Goal: Communication & Community: Answer question/provide support

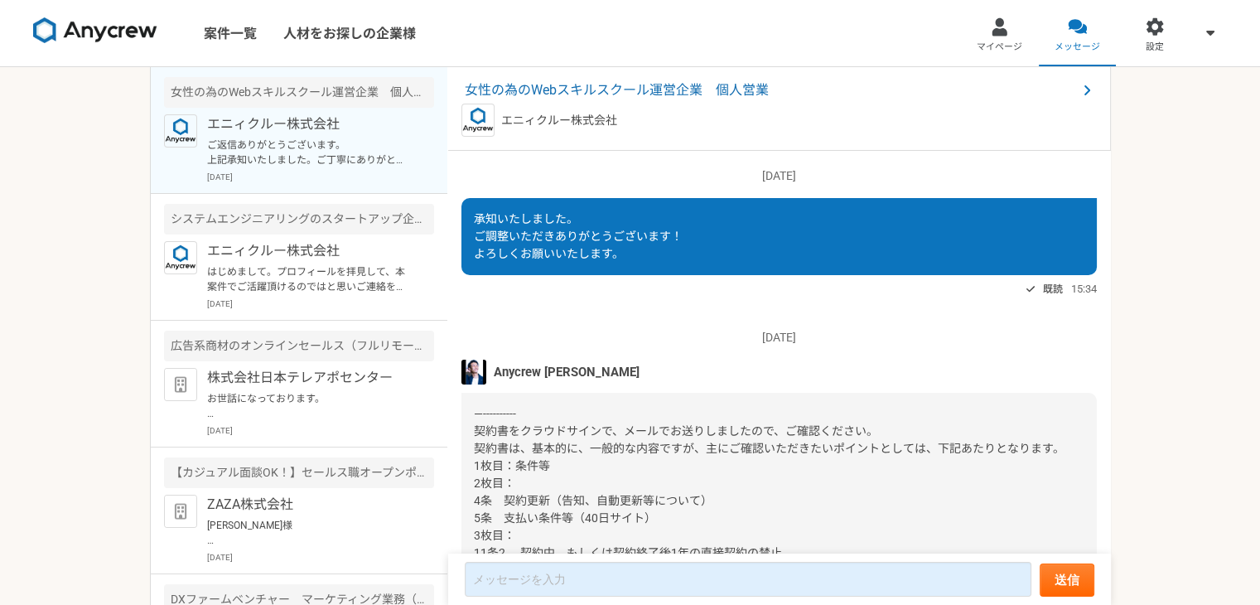
scroll to position [1674, 0]
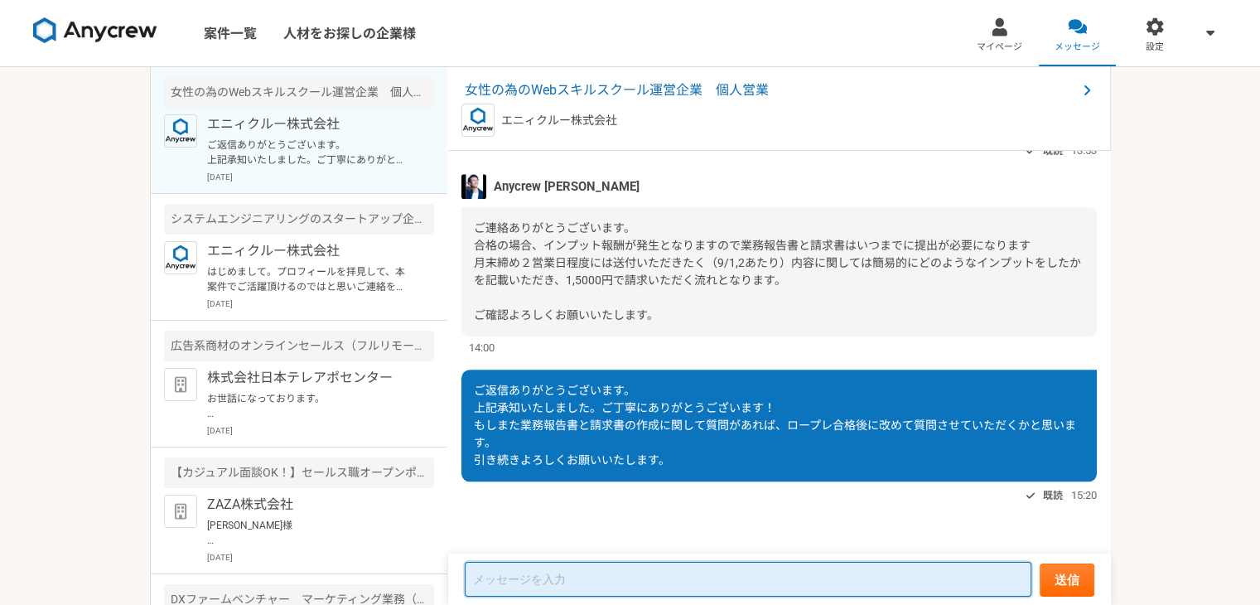
click at [636, 587] on textarea at bounding box center [748, 579] width 567 height 35
type textarea "い"
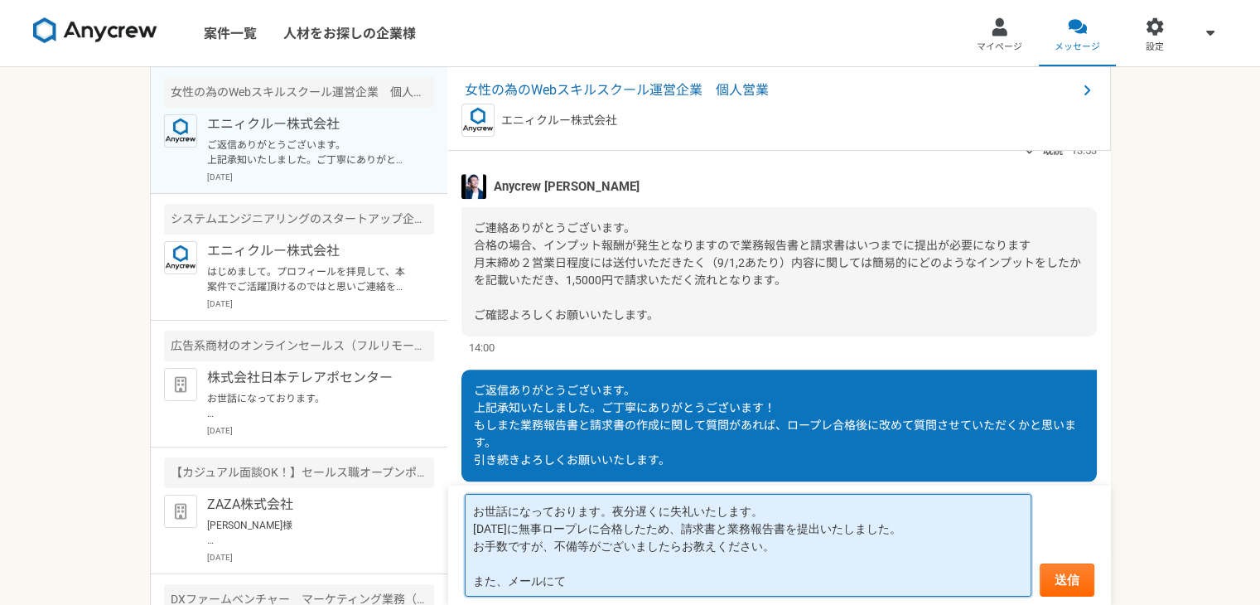
paste textarea "8月の業務報告とご請求につきまして"
click at [550, 537] on textarea "お世話になっております。夜分遅くに失礼いたします。 [DATE]に無事ロープレに合格したため、請求書と業務報告書を提出いたしました。 お手数ですが、不備等がご…" at bounding box center [748, 545] width 567 height 103
click at [779, 578] on textarea "お世話になっております。夜分遅くに失礼いたします。 [DATE]に無事ロープレに合格したため、請求書と業務報告書を提出いたしました。 お手数ですが、不備等がご…" at bounding box center [748, 545] width 567 height 103
paste textarea "[DATE]】目処でお戻し頂けますと幸いです。"
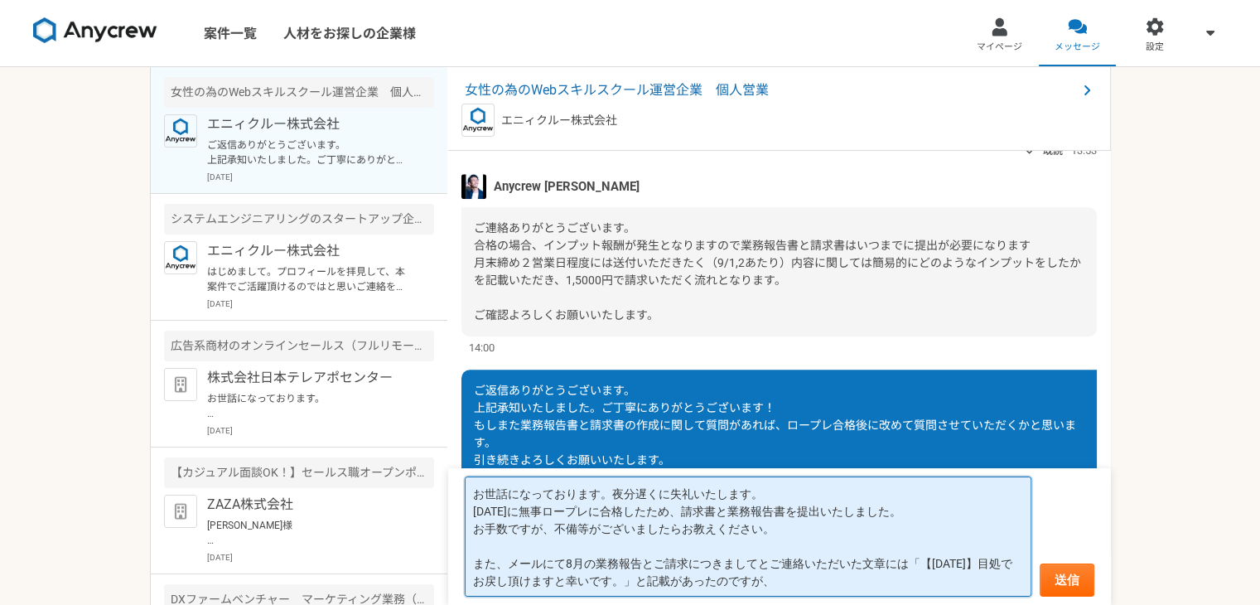
click at [565, 567] on textarea "お世話になっております。夜分遅くに失礼いたします。 [DATE]に無事ロープレに合格したため、請求書と業務報告書を提出いたしました。 お手数ですが、不備等がご…" at bounding box center [748, 537] width 567 height 120
paste textarea "[PERSON_NAME]"
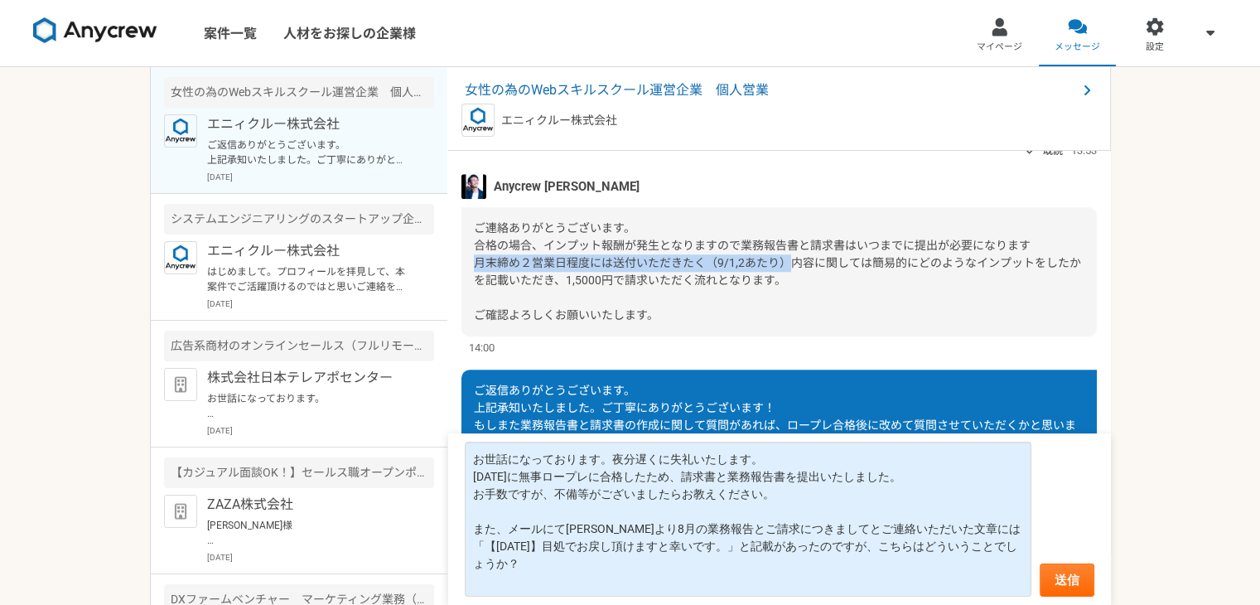
drag, startPoint x: 476, startPoint y: 262, endPoint x: 789, endPoint y: 266, distance: 313.3
click at [789, 266] on span "ご連絡ありがとうございます。 合格の場合、インプット報酬が発生となりますので業務報告書と請求書はいつまでに提出が必要になります 月末締め２営業日程度には送付い…" at bounding box center [777, 271] width 607 height 100
copy span "月末締め２営業日程度には送付いただきたく（9/1,2あたり）"
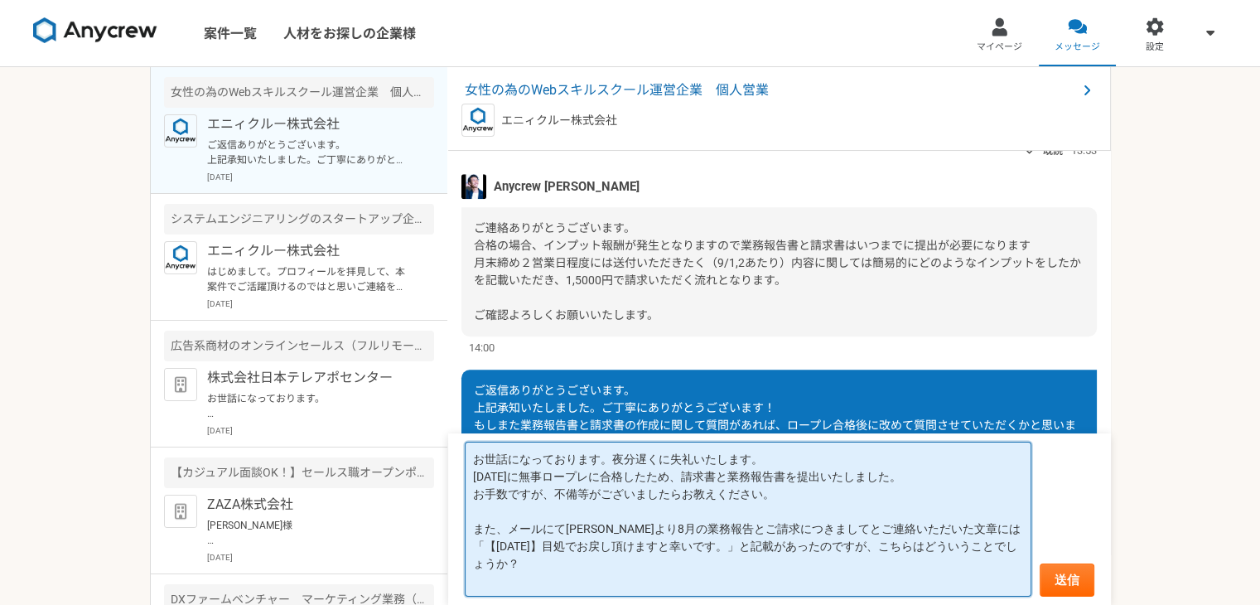
click at [512, 578] on textarea "お世話になっております。夜分遅くに失礼いたします。 [DATE]に無事ロープレに合格したため、請求書と業務報告書を提出いたしました。 お手数ですが、不備等がご…" at bounding box center [748, 519] width 567 height 155
paste textarea "月末締め２営業日程度には送付いただきたく（9/1,2あたり）"
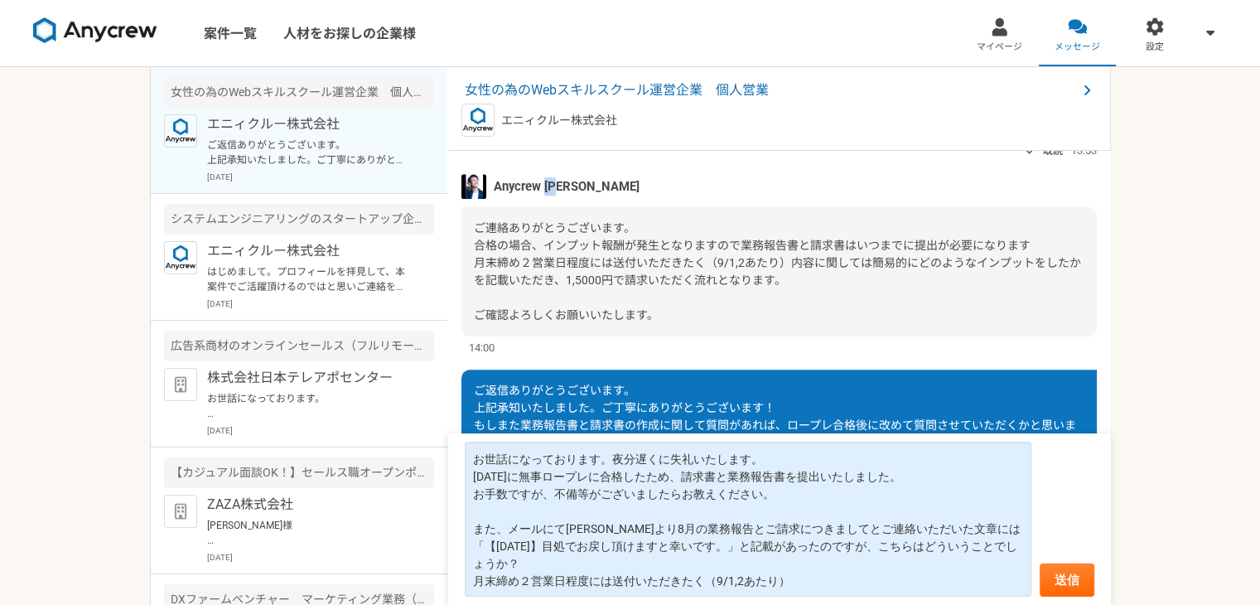
drag, startPoint x: 573, startPoint y: 186, endPoint x: 549, endPoint y: 184, distance: 24.1
click at [549, 184] on div "Anycrew [PERSON_NAME]" at bounding box center [780, 186] width 636 height 25
copy span "[PERSON_NAME]"
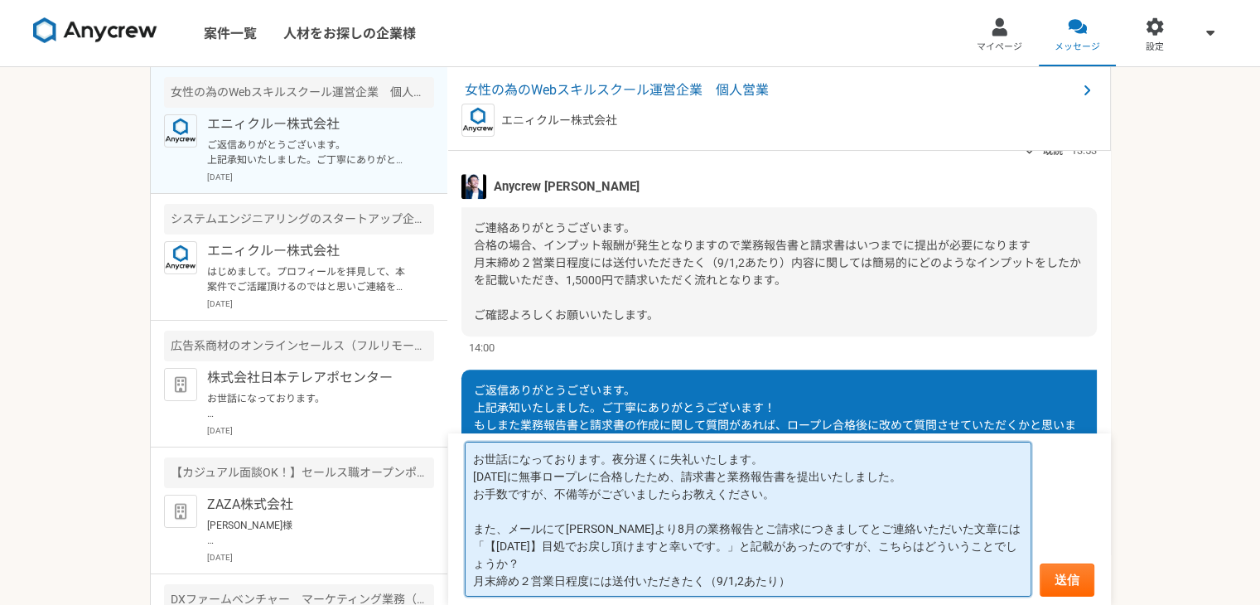
click at [477, 579] on textarea "お世話になっております。夜分遅くに失礼いたします。 [DATE]に無事ロープレに合格したため、請求書と業務報告書を提出いたしました。 お手数ですが、不備等がご…" at bounding box center [748, 519] width 567 height 155
paste textarea "[PERSON_NAME]"
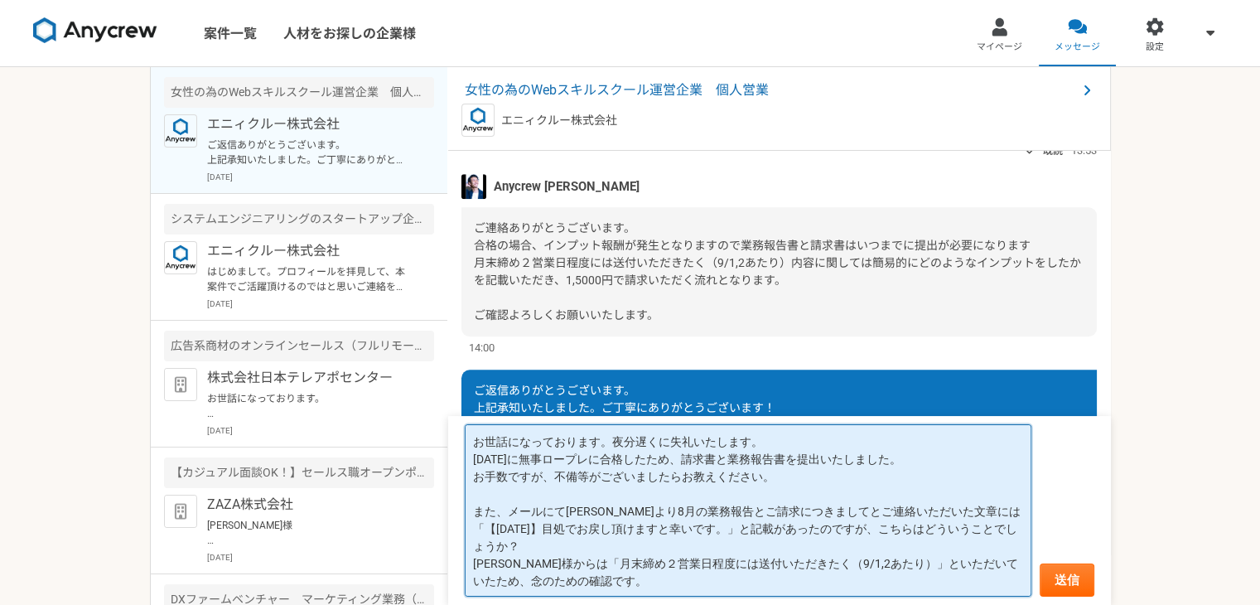
scroll to position [1, 0]
type textarea "お世話になっております。夜分遅くに失礼いたします。 [DATE]に無事ロープレに合格したため、請求書と業務報告書を提出いたしました。 お手数ですが、不備等がご…"
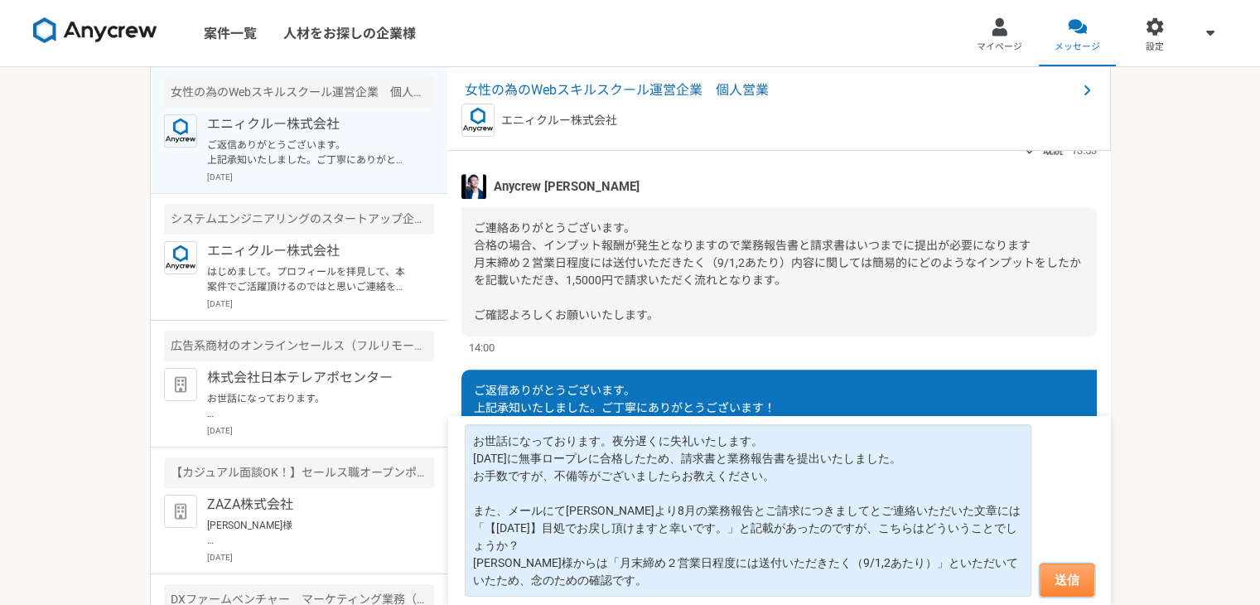
click at [1070, 578] on button "送信" at bounding box center [1067, 580] width 55 height 33
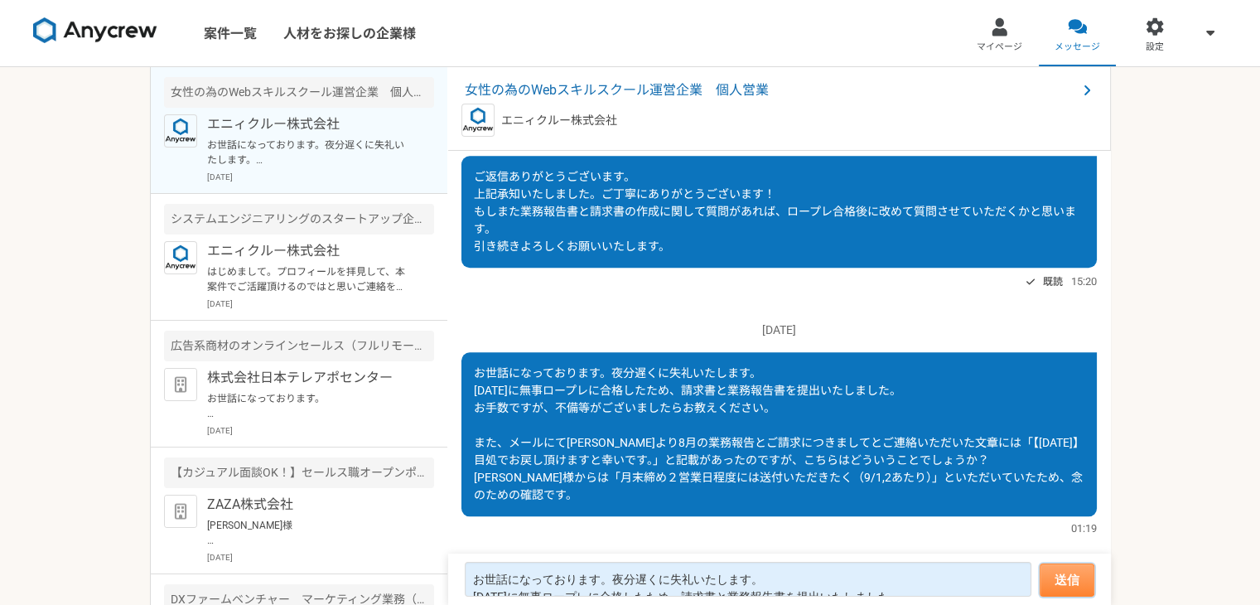
scroll to position [1757, 0]
